Goal: Find specific page/section: Find specific page/section

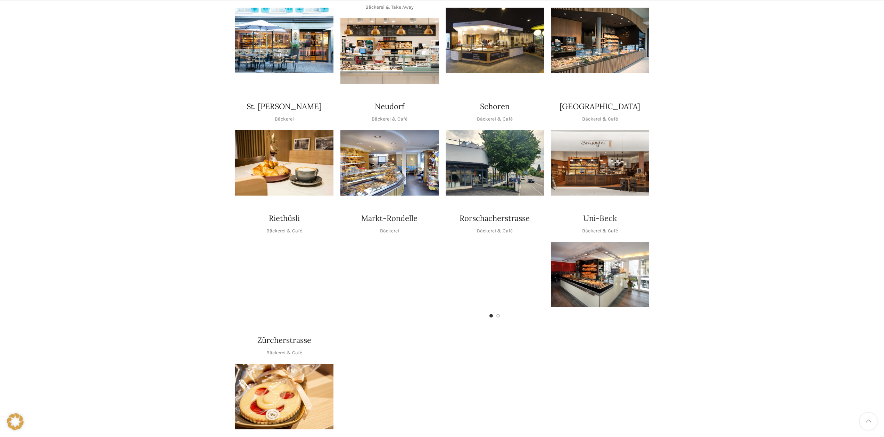
scroll to position [278, 0]
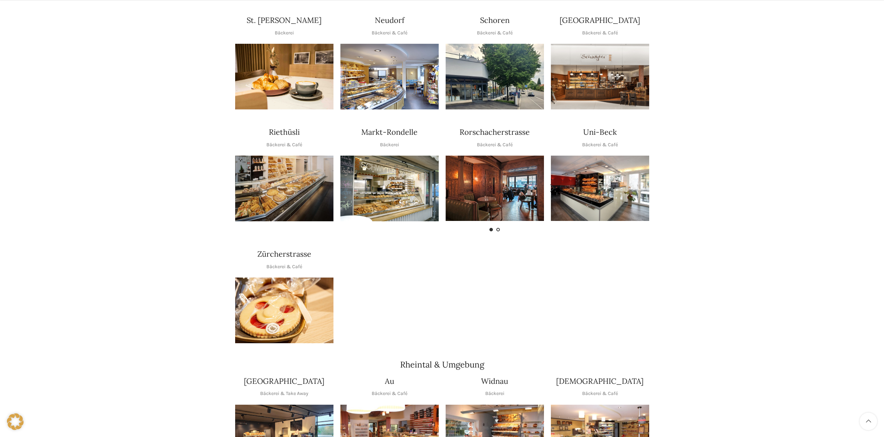
click at [499, 228] on span "Go to slide 2" at bounding box center [497, 229] width 3 height 3
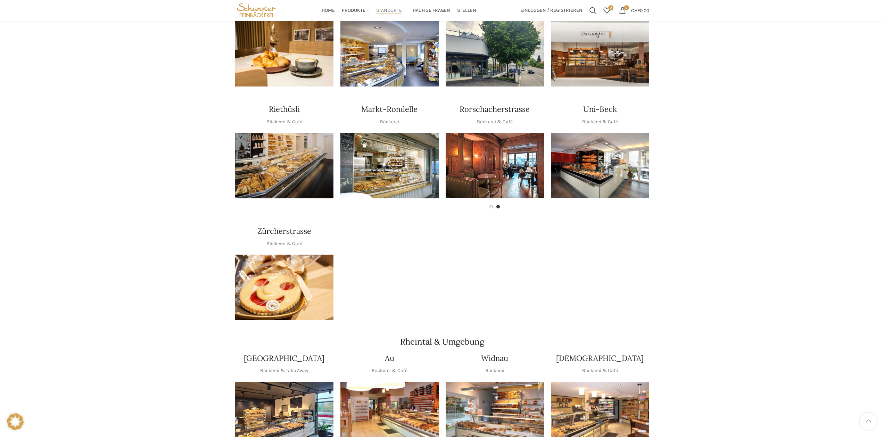
scroll to position [208, 0]
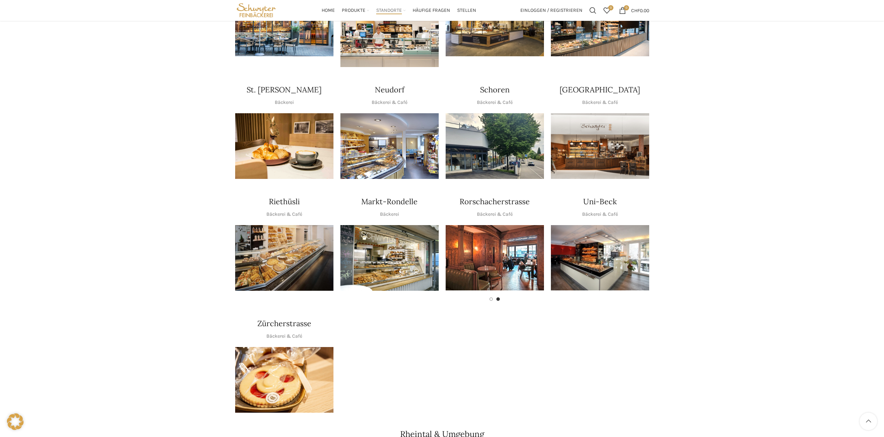
click at [281, 239] on img "1 / 1" at bounding box center [284, 258] width 98 height 66
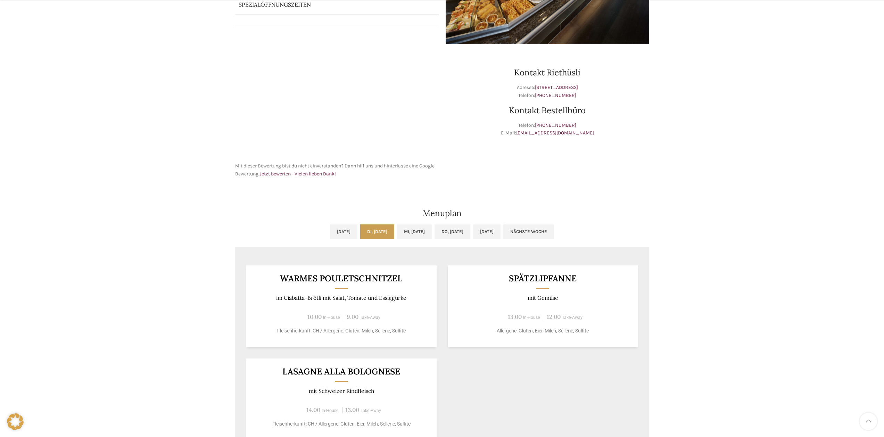
scroll to position [243, 0]
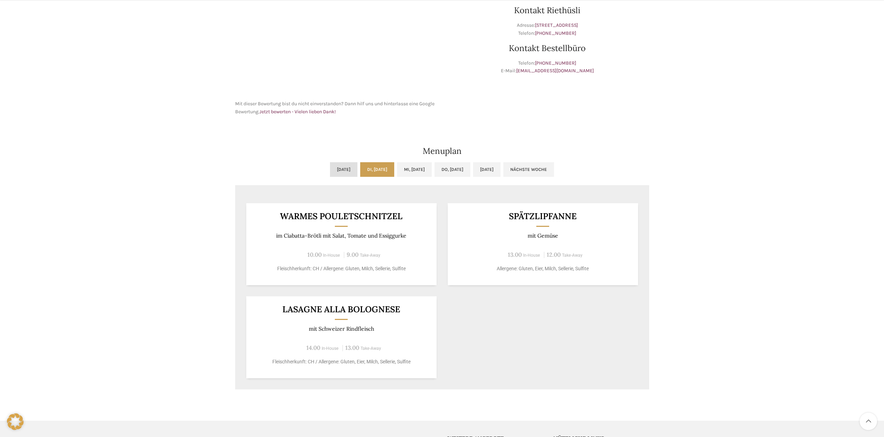
click at [330, 172] on link "Mo, 01.09.2025" at bounding box center [343, 169] width 27 height 15
